Goal: Complete application form

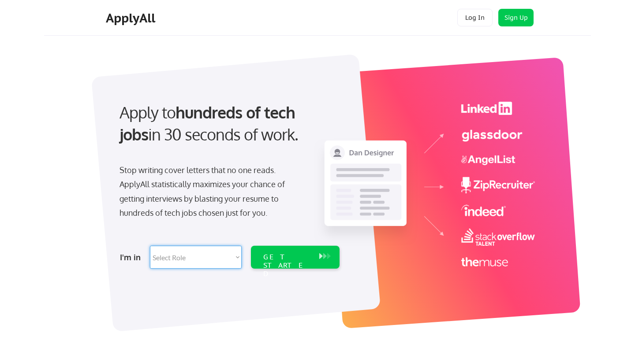
select select ""technical_project_program_mgmt""
click at [291, 260] on div "GET STARTED" at bounding box center [286, 266] width 47 height 26
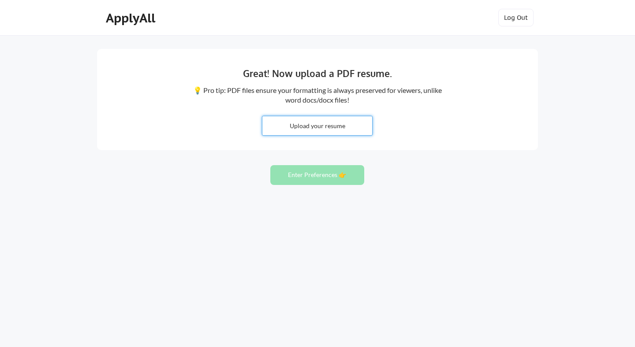
type input "C:\fakepath\[PERSON_NAME] - Resume.pdf"
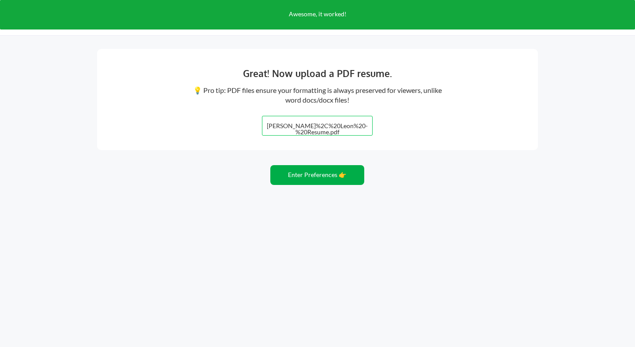
click at [320, 172] on button "Enter Preferences 👉" at bounding box center [317, 175] width 94 height 20
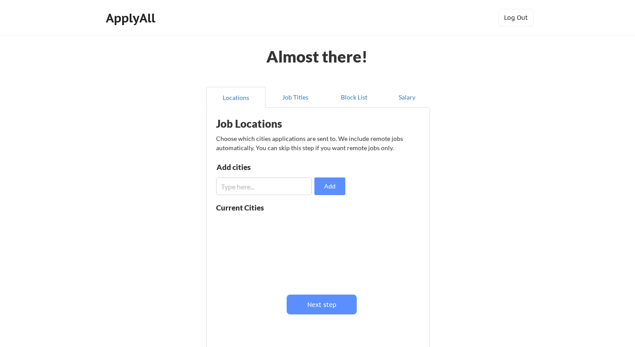
click at [290, 184] on input "input" at bounding box center [264, 187] width 96 height 18
type input "p"
type input "remote"
click at [330, 307] on button "Next step" at bounding box center [321, 305] width 70 height 20
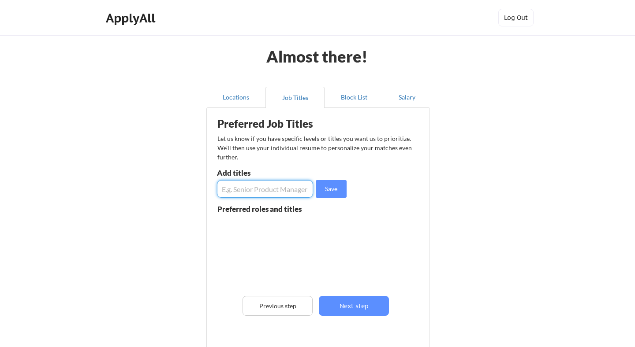
click at [261, 185] on input "input" at bounding box center [265, 189] width 96 height 18
type input "P"
type input "Senior Program Manager"
click at [337, 189] on button "Save" at bounding box center [331, 189] width 31 height 18
click at [286, 188] on input "input" at bounding box center [265, 189] width 96 height 18
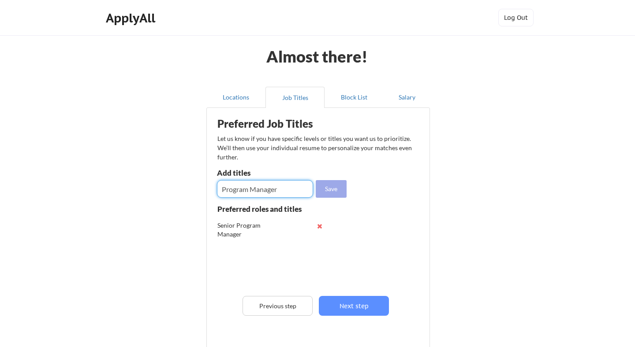
type input "Program Manager"
click at [347, 189] on div "Save" at bounding box center [283, 189] width 132 height 18
click at [331, 189] on button "Save" at bounding box center [331, 189] width 31 height 18
click at [308, 182] on input "input" at bounding box center [265, 189] width 96 height 18
click at [284, 193] on input "input" at bounding box center [265, 189] width 96 height 18
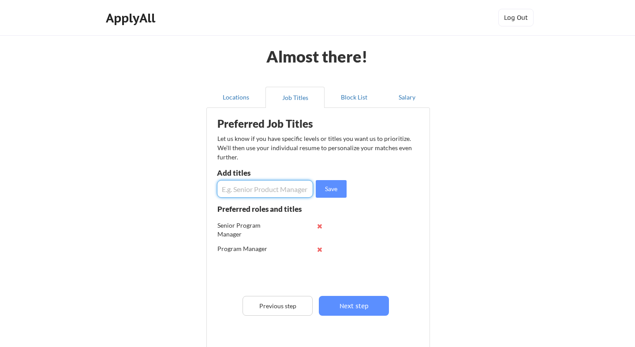
click at [284, 193] on input "input" at bounding box center [265, 189] width 96 height 18
type input "Customer Success Operations"
click at [325, 188] on button "Save" at bounding box center [331, 189] width 31 height 18
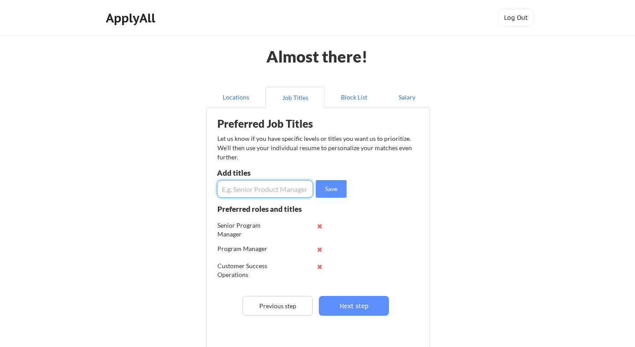
click at [279, 189] on input "input" at bounding box center [265, 189] width 96 height 18
type input "Customer Experience"
click at [222, 188] on input "input" at bounding box center [265, 189] width 96 height 18
drag, startPoint x: 274, startPoint y: 187, endPoint x: 303, endPoint y: 188, distance: 29.1
click at [274, 187] on input "input" at bounding box center [265, 189] width 96 height 18
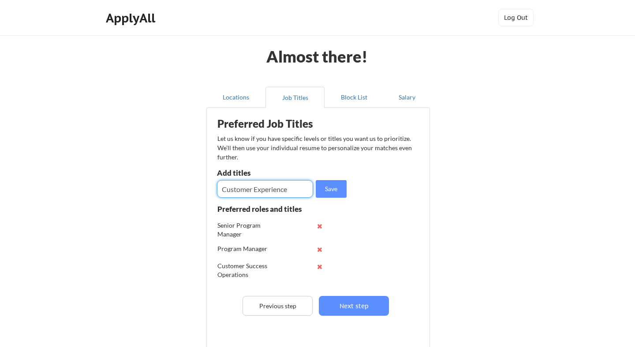
drag, startPoint x: 306, startPoint y: 188, endPoint x: 203, endPoint y: 188, distance: 103.1
click at [203, 188] on div "Locations Job Titles Block List Salary Preferred Job Titles Let us know if you …" at bounding box center [317, 228] width 234 height 296
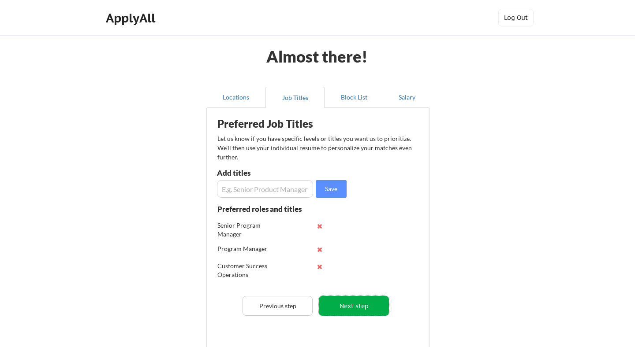
click at [355, 306] on button "Next step" at bounding box center [354, 306] width 70 height 20
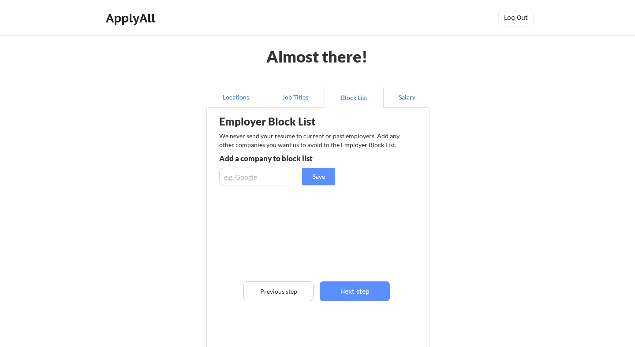
click at [238, 186] on div "Employer Block List We never send your resume to current or past employers. Add…" at bounding box center [318, 224] width 214 height 228
click at [233, 183] on input "input" at bounding box center [259, 177] width 80 height 18
type input "language io"
click at [327, 180] on button "Save" at bounding box center [318, 177] width 33 height 18
click at [267, 175] on input "input" at bounding box center [259, 177] width 80 height 18
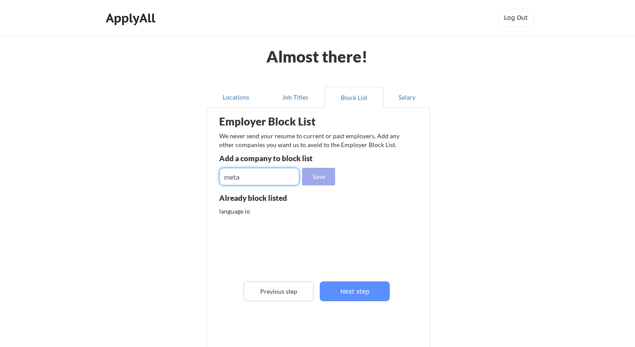
type input "meta"
click at [332, 179] on button "Save" at bounding box center [318, 177] width 33 height 18
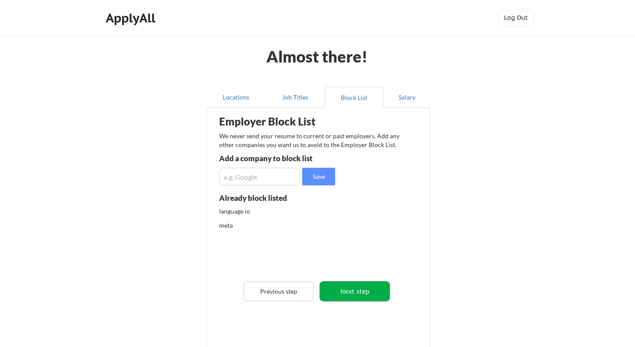
click at [356, 292] on button "Next step" at bounding box center [354, 292] width 70 height 20
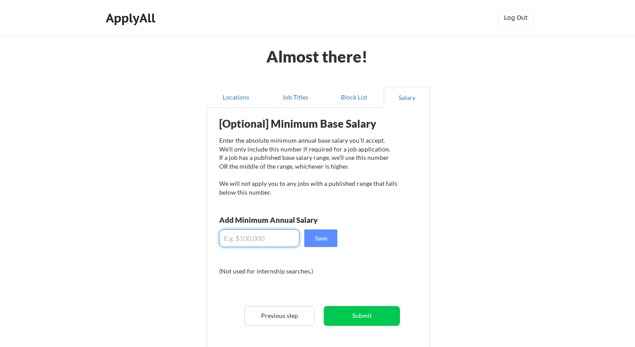
click at [265, 241] on input "input" at bounding box center [259, 239] width 80 height 18
type input "$170,000"
click at [327, 238] on button "Save" at bounding box center [320, 239] width 33 height 18
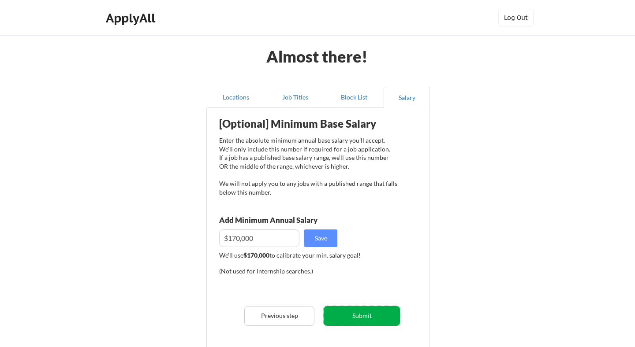
click at [370, 312] on button "Submit" at bounding box center [361, 316] width 76 height 20
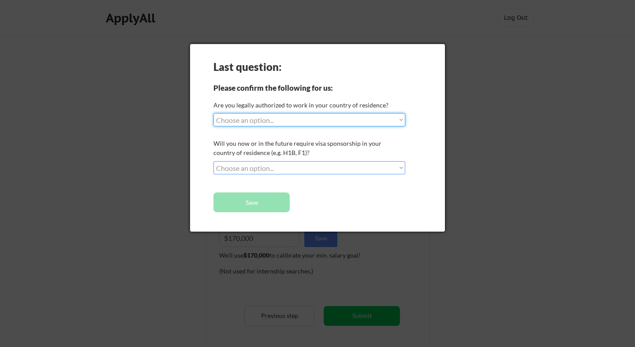
click at [378, 116] on select "Choose an option... Yes, I am a US Citizen Yes, I am a Canadian Citizen Yes, I …" at bounding box center [309, 119] width 192 height 13
select select ""yes__i_am_a_us_citizen""
click at [360, 165] on select "Choose an option... No, I will not need sponsorship Yes, I will need sponsorship" at bounding box center [309, 167] width 192 height 13
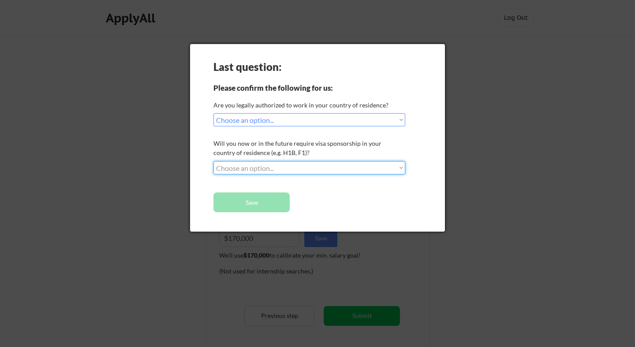
select select ""no__i_will_not_need_sponsorship""
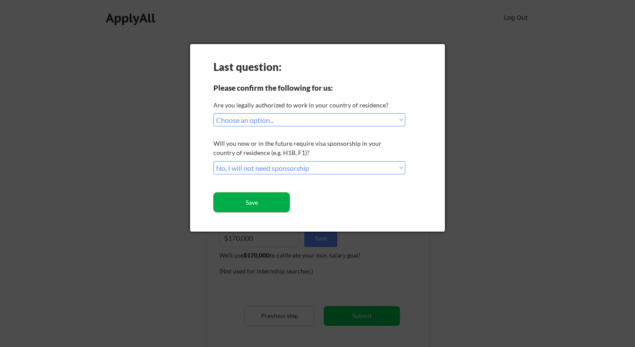
click at [272, 200] on button "Save" at bounding box center [251, 203] width 76 height 20
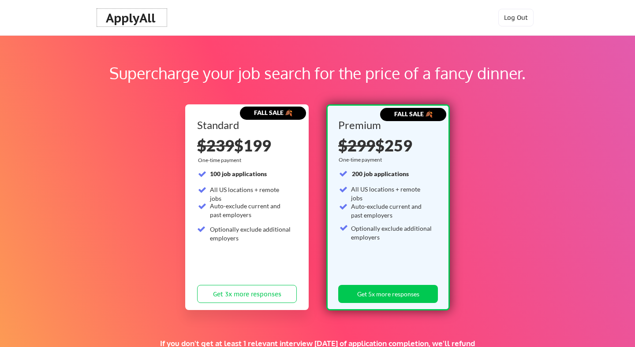
click at [129, 17] on div "ApplyAll" at bounding box center [132, 18] width 52 height 15
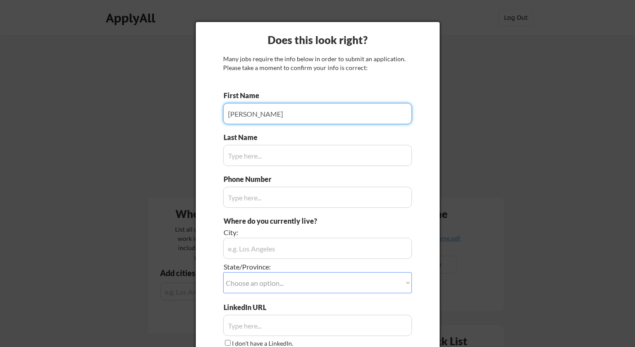
type input "[PERSON_NAME]"
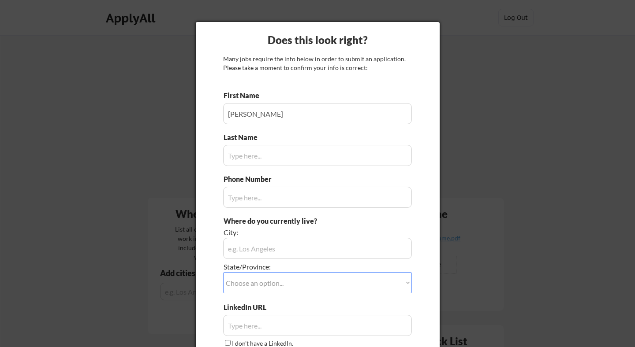
click at [256, 153] on input "input" at bounding box center [317, 155] width 189 height 21
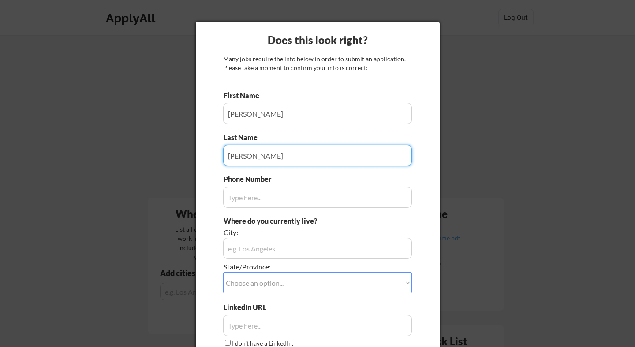
type input "[PERSON_NAME]"
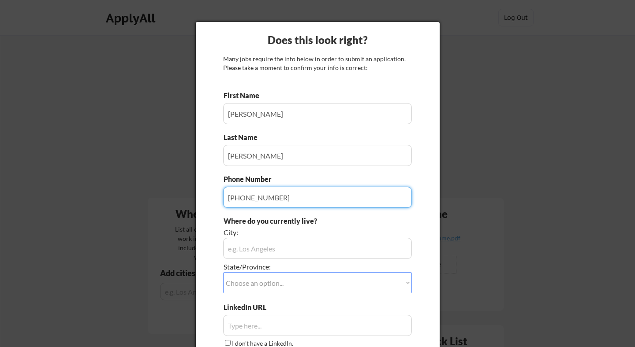
type input "[PHONE_NUMBER]"
click at [258, 250] on input "input" at bounding box center [317, 248] width 189 height 21
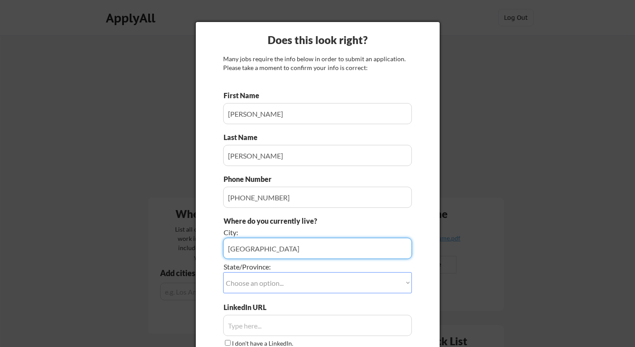
type input "[GEOGRAPHIC_DATA]"
click at [271, 286] on select "Choose an option... Other/Not Applicable [US_STATE] [US_STATE] [GEOGRAPHIC_DATA…" at bounding box center [317, 282] width 189 height 21
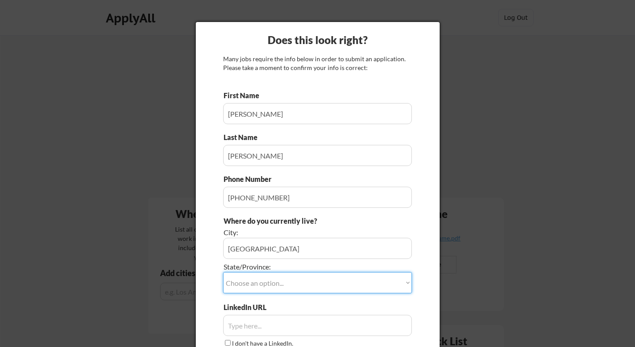
select select ""[US_STATE]""
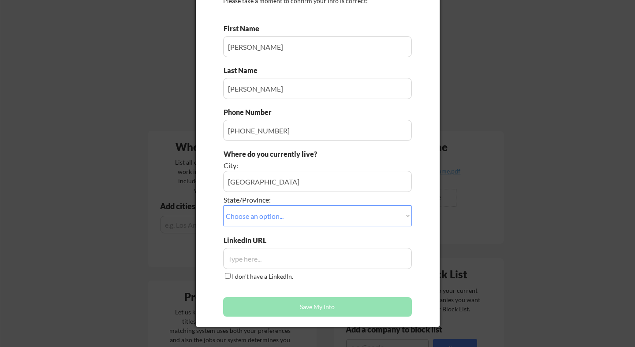
scroll to position [73, 0]
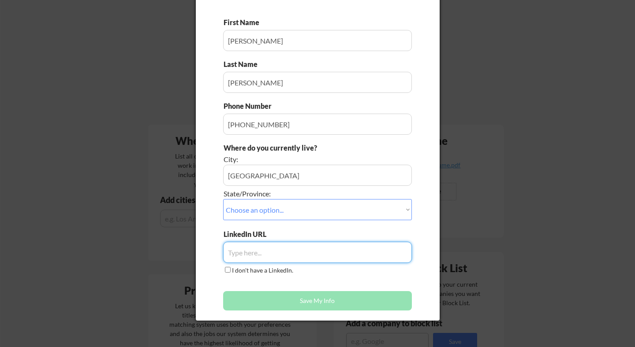
click at [284, 260] on input "input" at bounding box center [317, 252] width 189 height 21
paste input "[URL][DOMAIN_NAME]"
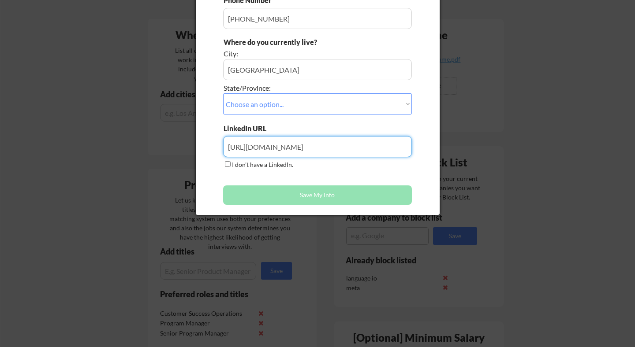
scroll to position [189, 0]
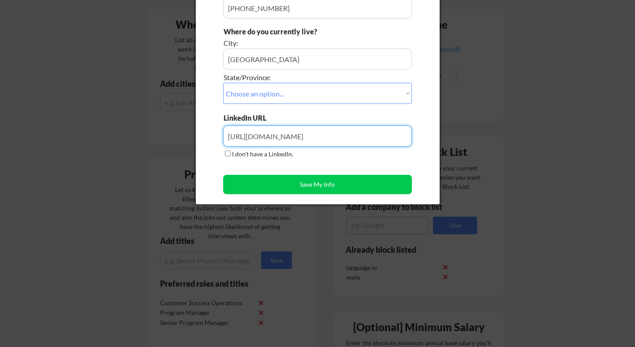
type input "[URL][DOMAIN_NAME]"
click at [286, 94] on select "Choose an option... Other/Not Applicable [US_STATE] [US_STATE] [GEOGRAPHIC_DATA…" at bounding box center [317, 93] width 189 height 21
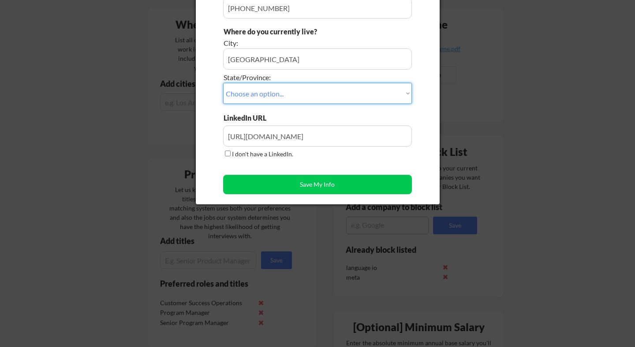
click at [357, 130] on input "input" at bounding box center [317, 136] width 189 height 21
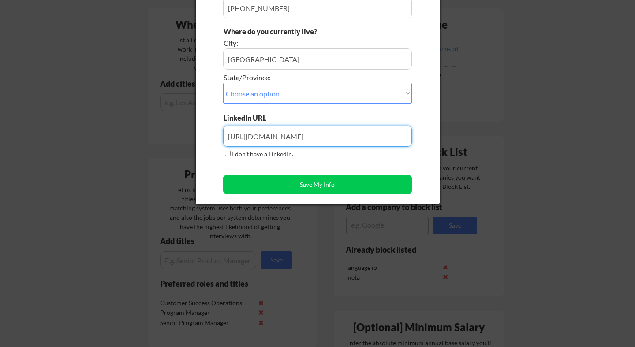
click at [363, 135] on input "input" at bounding box center [317, 136] width 189 height 21
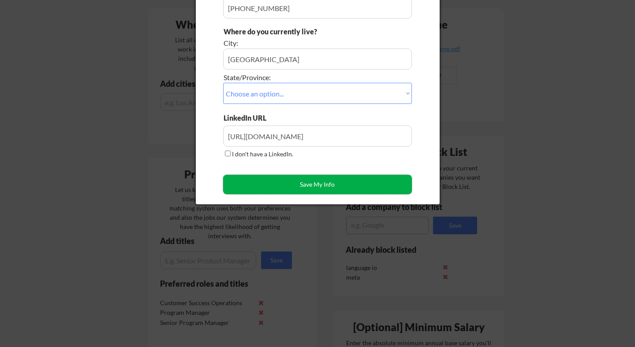
click at [344, 183] on button "Save My Info" at bounding box center [317, 184] width 189 height 19
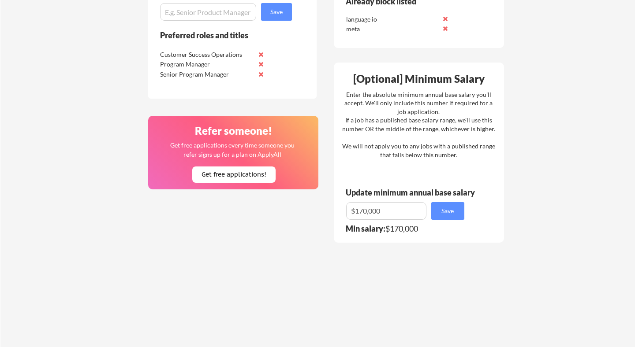
scroll to position [439, 0]
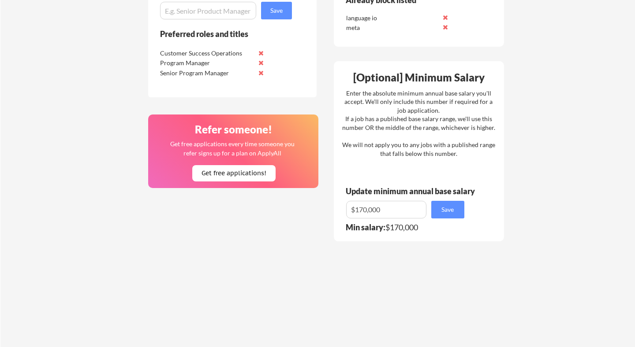
click at [186, 17] on input "input" at bounding box center [208, 11] width 96 height 18
type input "Program Manager, CX"
click at [279, 7] on button "Save" at bounding box center [276, 11] width 31 height 18
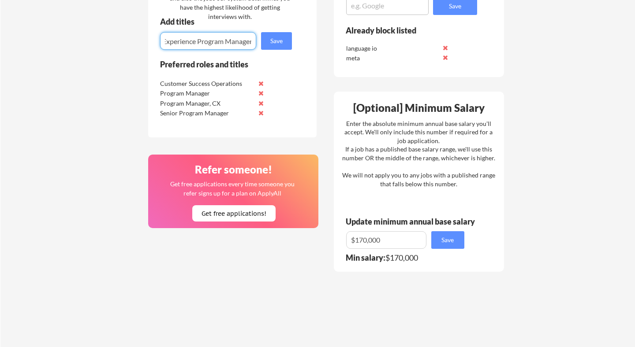
scroll to position [0, 37]
type input "Customer Experience Program Manager"
click at [271, 42] on button "Save" at bounding box center [276, 41] width 31 height 18
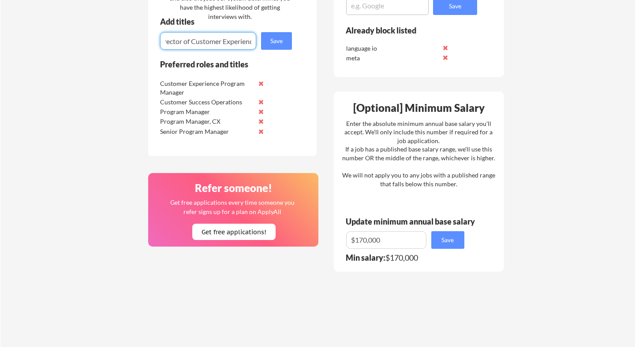
scroll to position [0, 15]
type input "Director of Customer Experience"
click at [269, 40] on button "Save" at bounding box center [276, 41] width 31 height 18
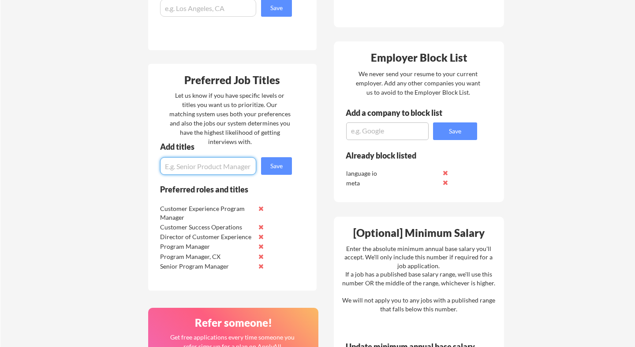
scroll to position [0, 0]
